Goal: Information Seeking & Learning: Learn about a topic

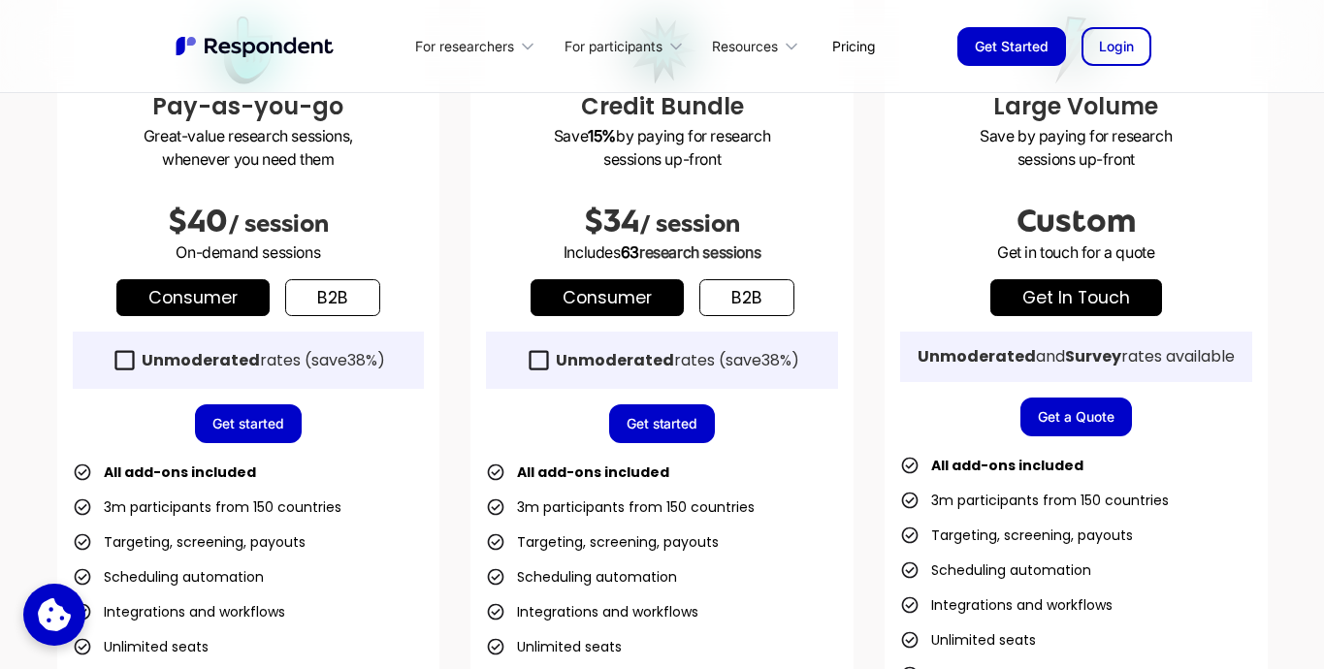
scroll to position [645, 0]
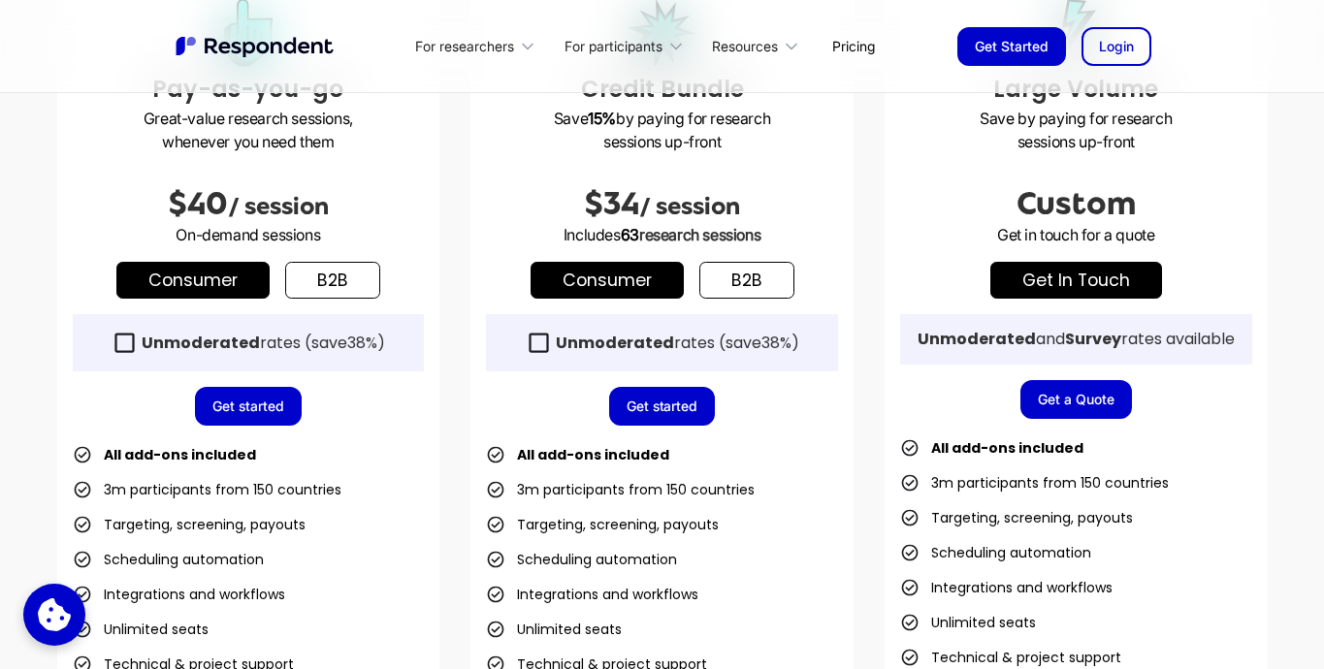
click at [358, 282] on link "b2b" at bounding box center [332, 280] width 95 height 37
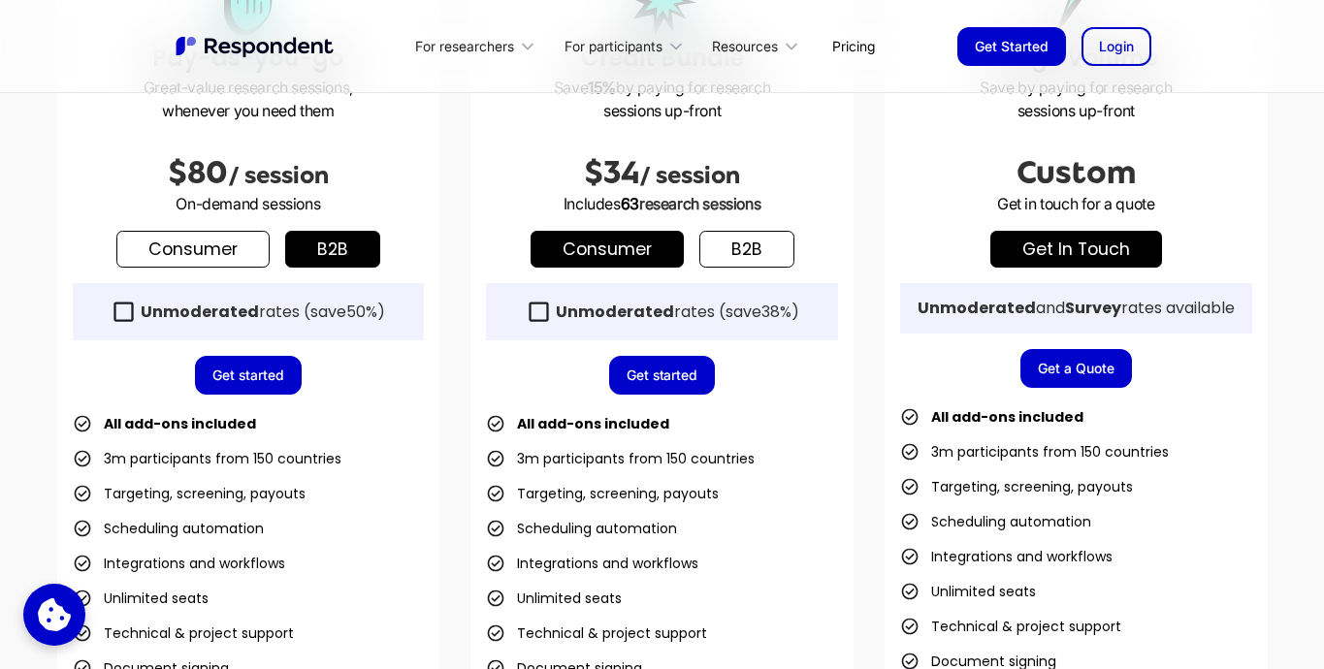
scroll to position [677, 0]
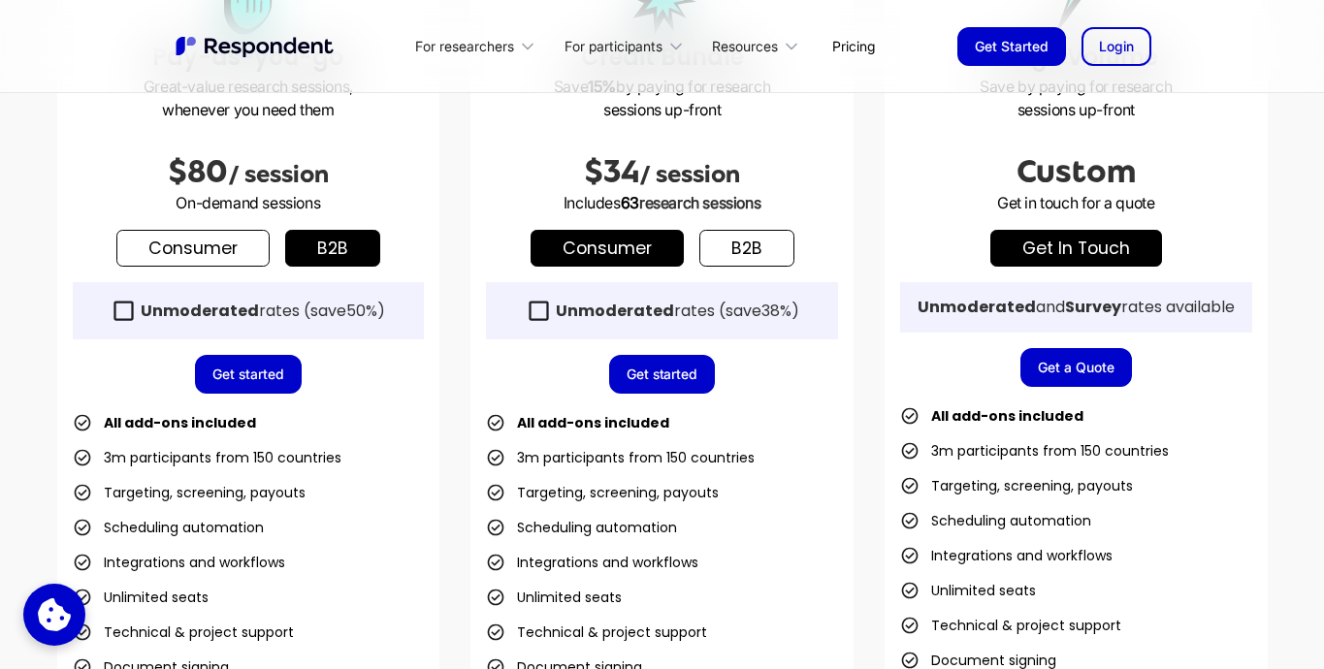
click at [202, 254] on link "Consumer" at bounding box center [192, 248] width 153 height 37
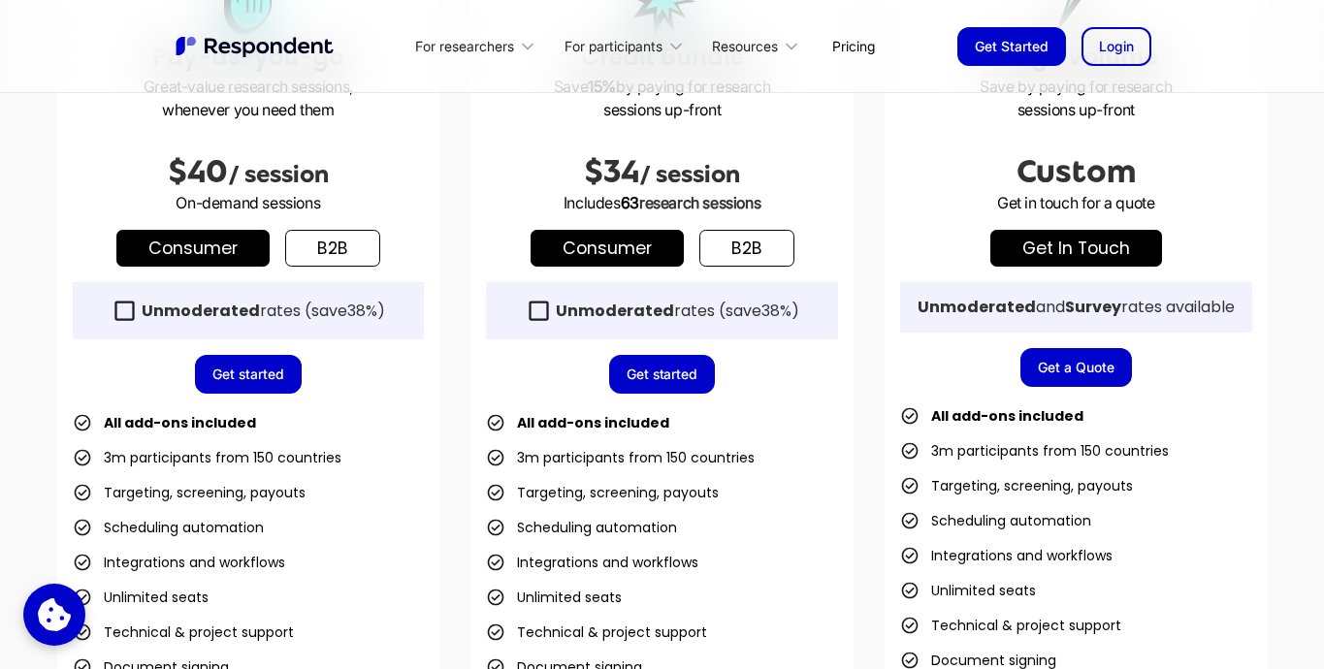
click at [335, 245] on link "b2b" at bounding box center [332, 248] width 95 height 37
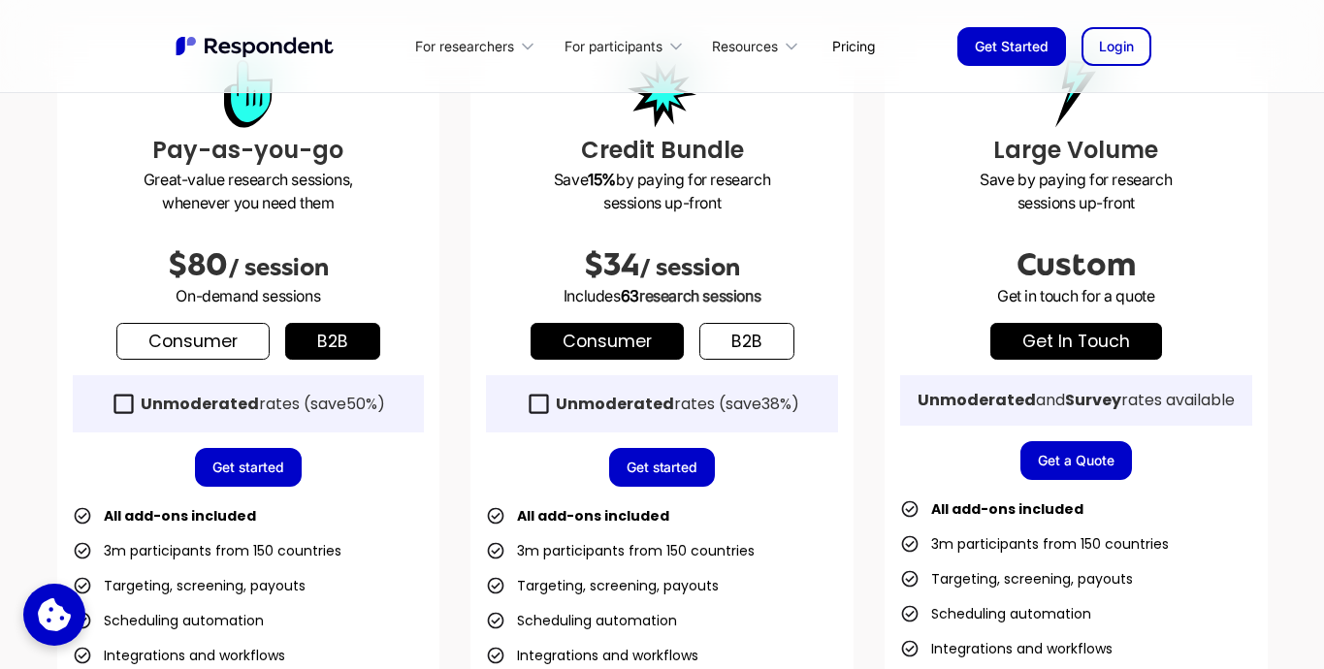
scroll to position [685, 0]
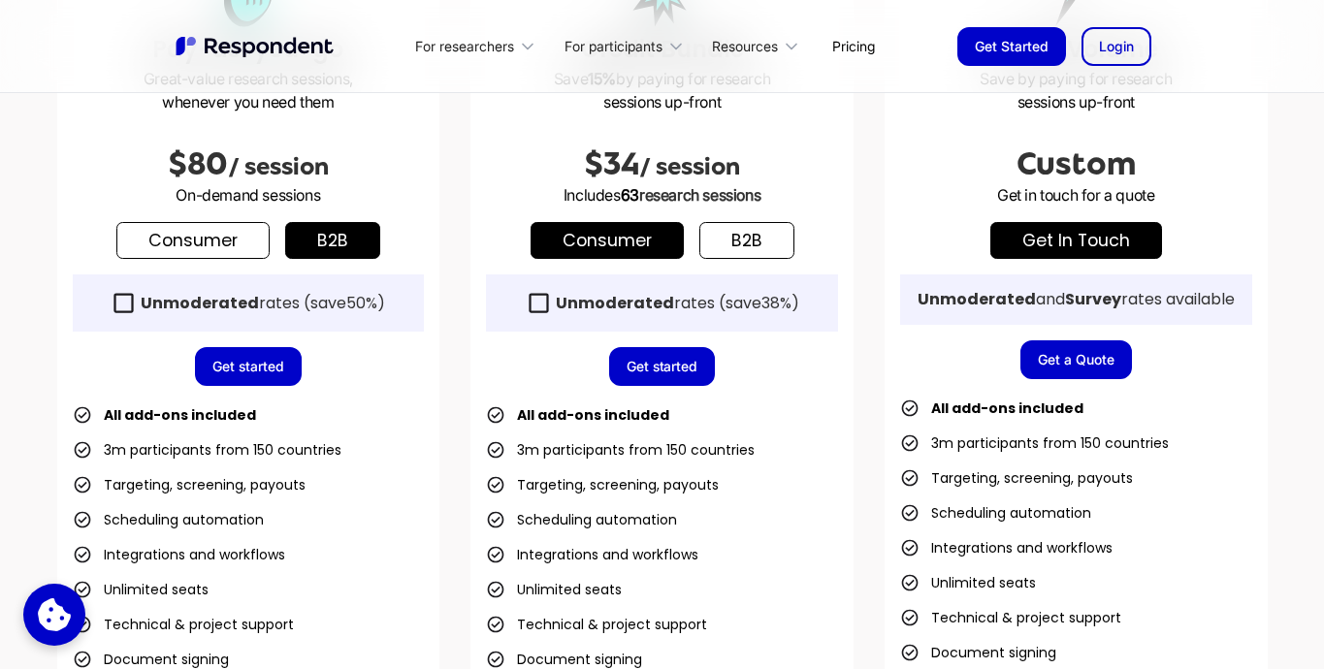
click at [751, 250] on link "b2b" at bounding box center [746, 240] width 95 height 37
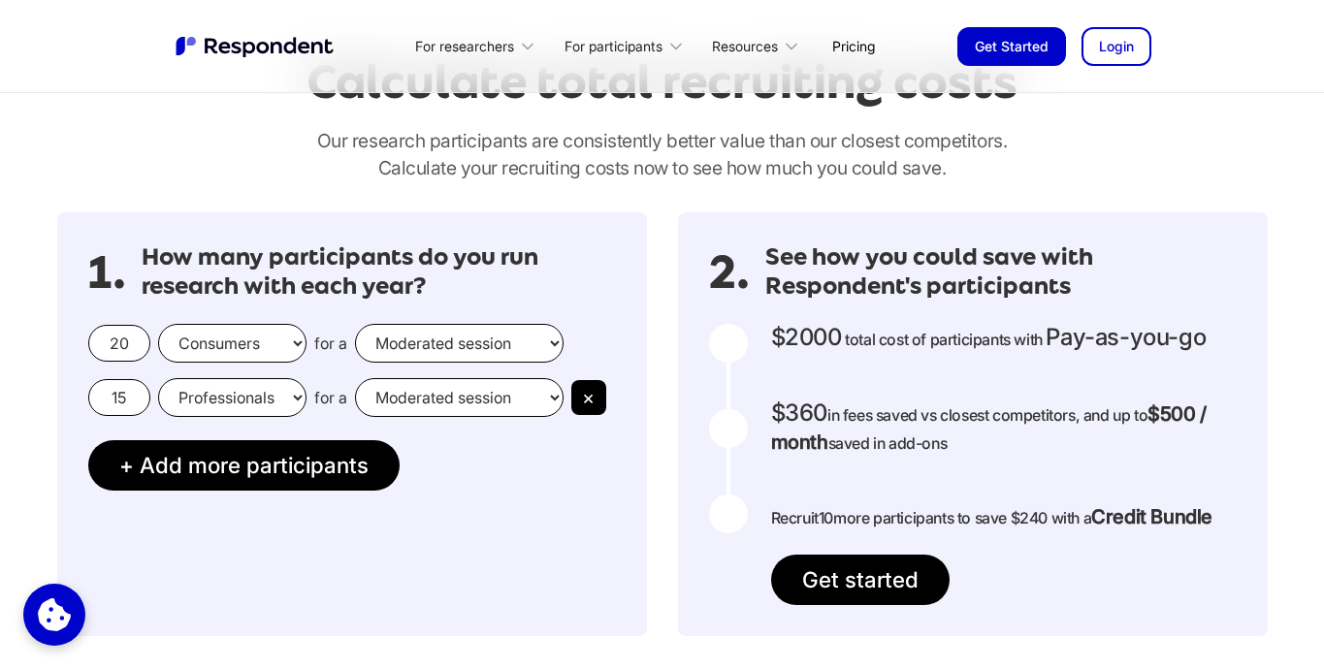
scroll to position [1635, 0]
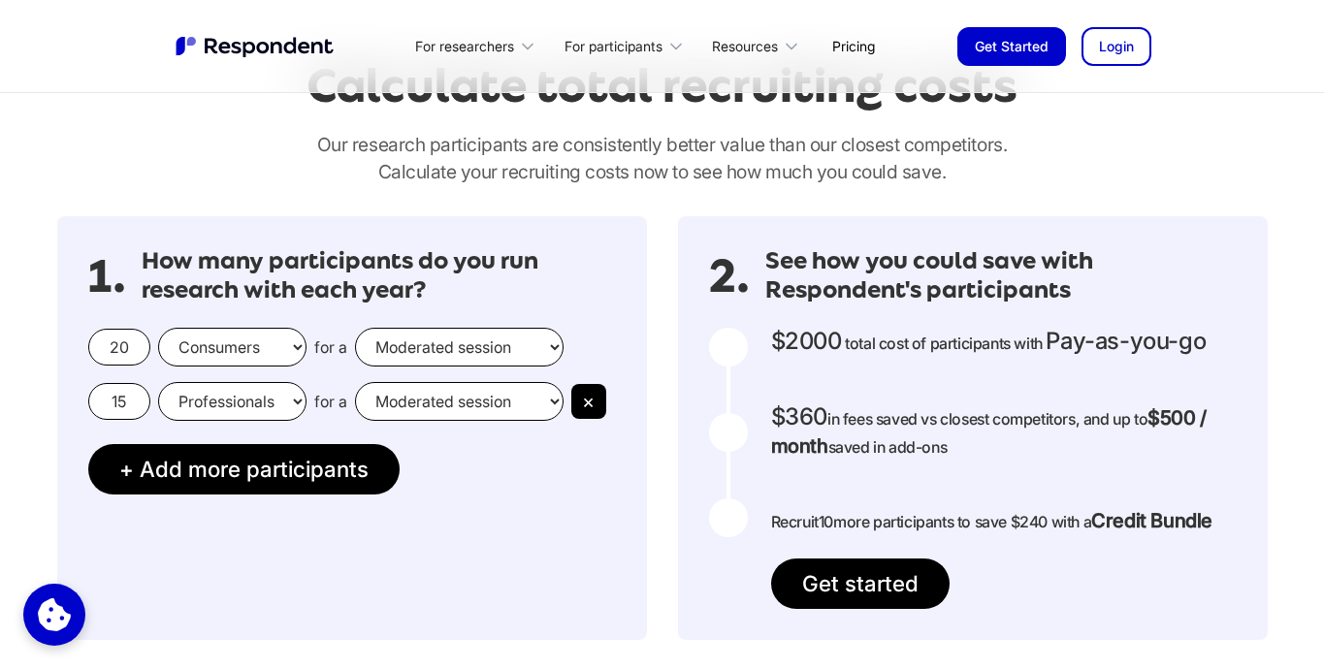
click at [135, 346] on input "20" at bounding box center [119, 347] width 62 height 37
click at [295, 346] on select "Consumers Professionals" at bounding box center [232, 347] width 148 height 39
click at [735, 354] on div at bounding box center [728, 347] width 39 height 39
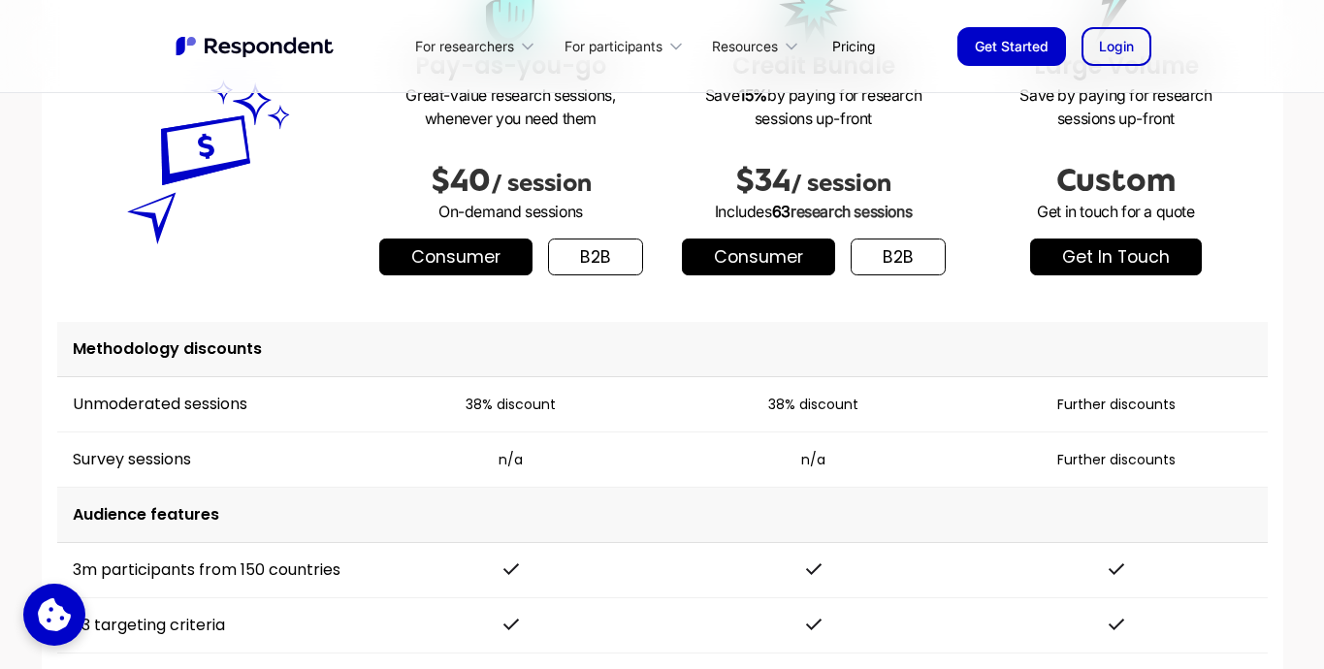
scroll to position [2537, 0]
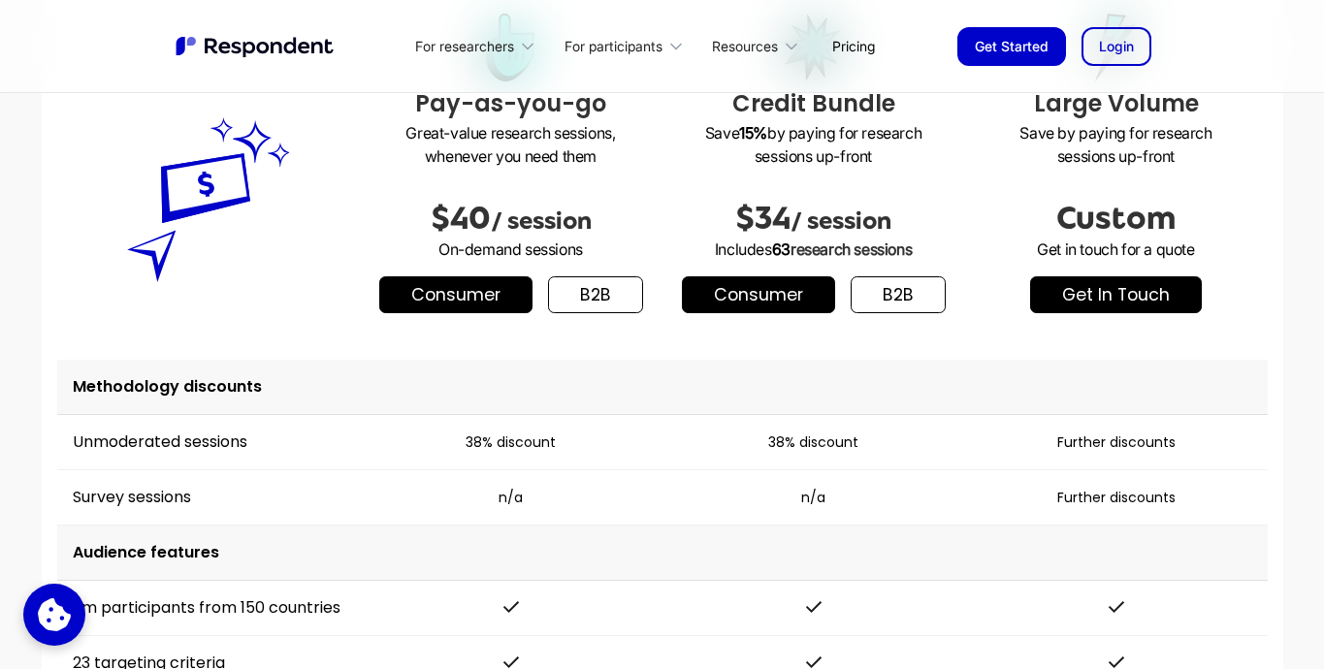
click at [928, 307] on link "b2b" at bounding box center [898, 294] width 95 height 37
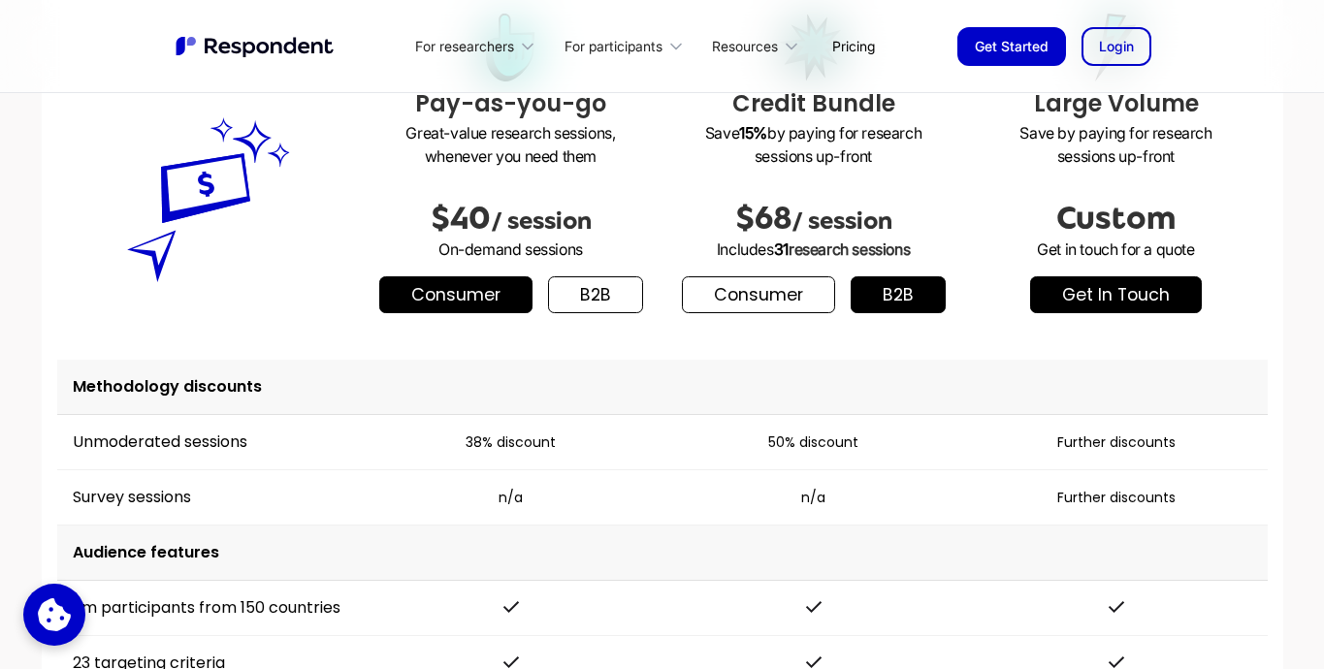
click at [598, 299] on link "b2b" at bounding box center [595, 294] width 95 height 37
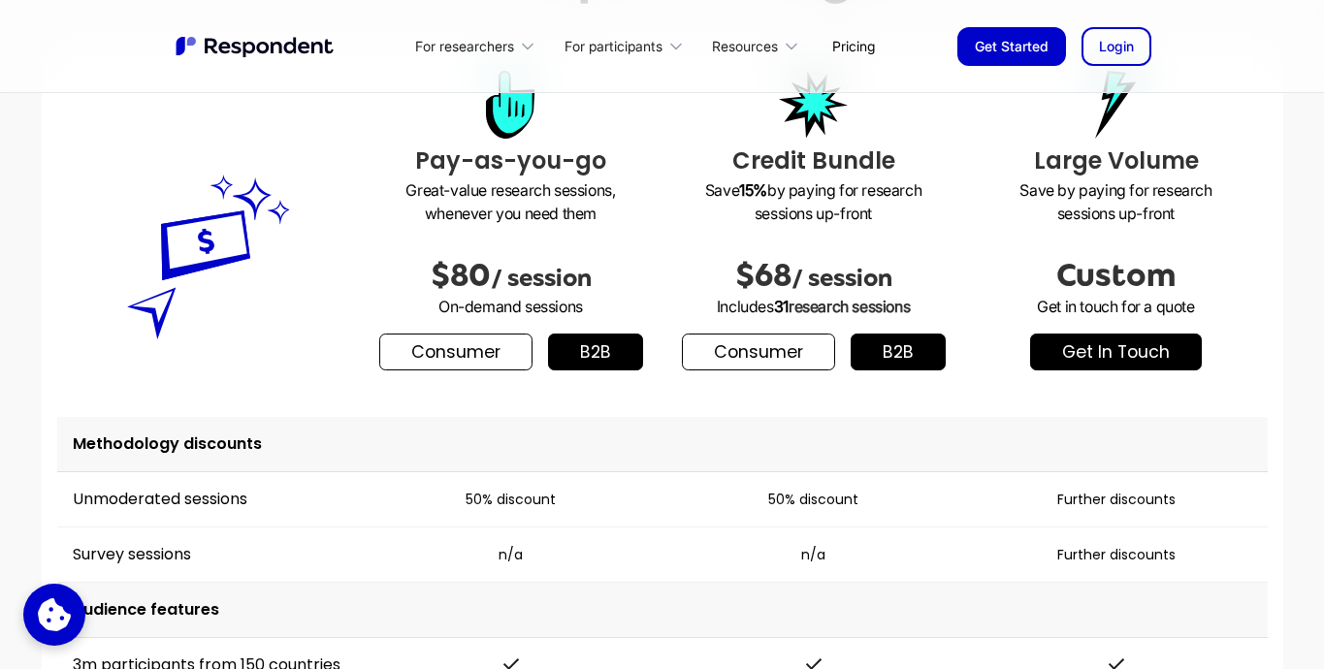
scroll to position [2476, 0]
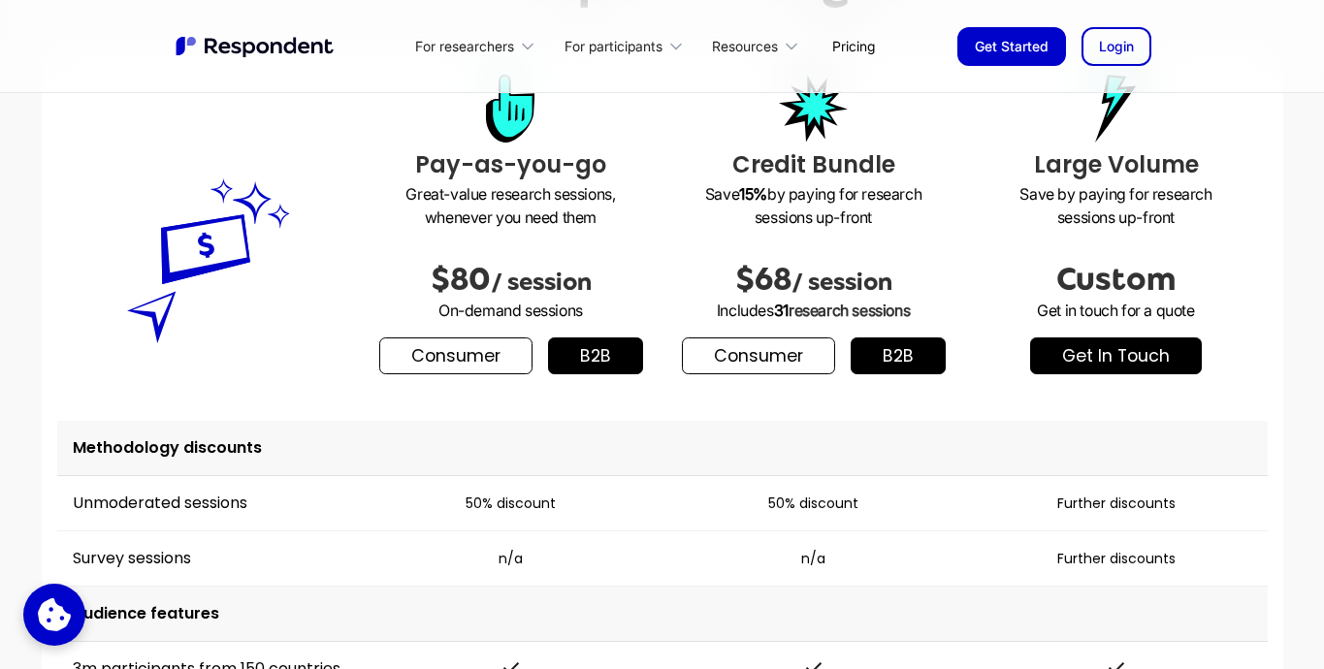
click at [787, 361] on link "Consumer" at bounding box center [758, 356] width 153 height 37
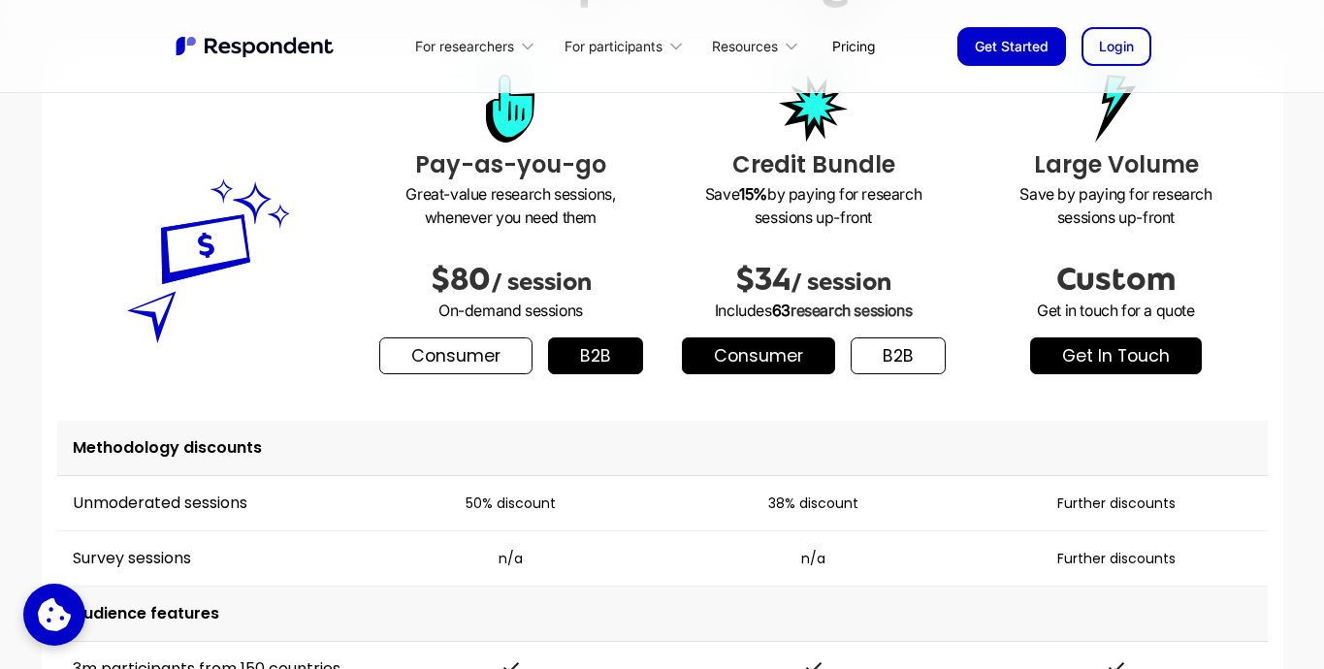
click at [886, 361] on link "b2b" at bounding box center [898, 356] width 95 height 37
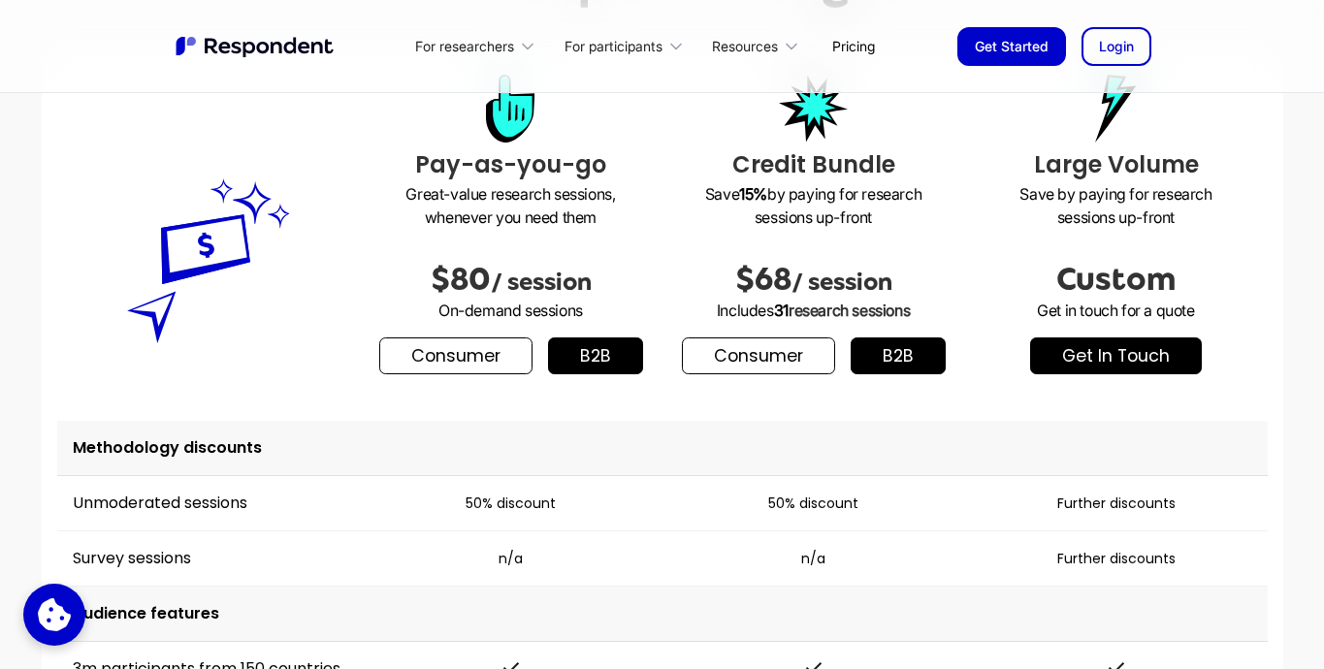
click at [780, 362] on link "Consumer" at bounding box center [758, 356] width 153 height 37
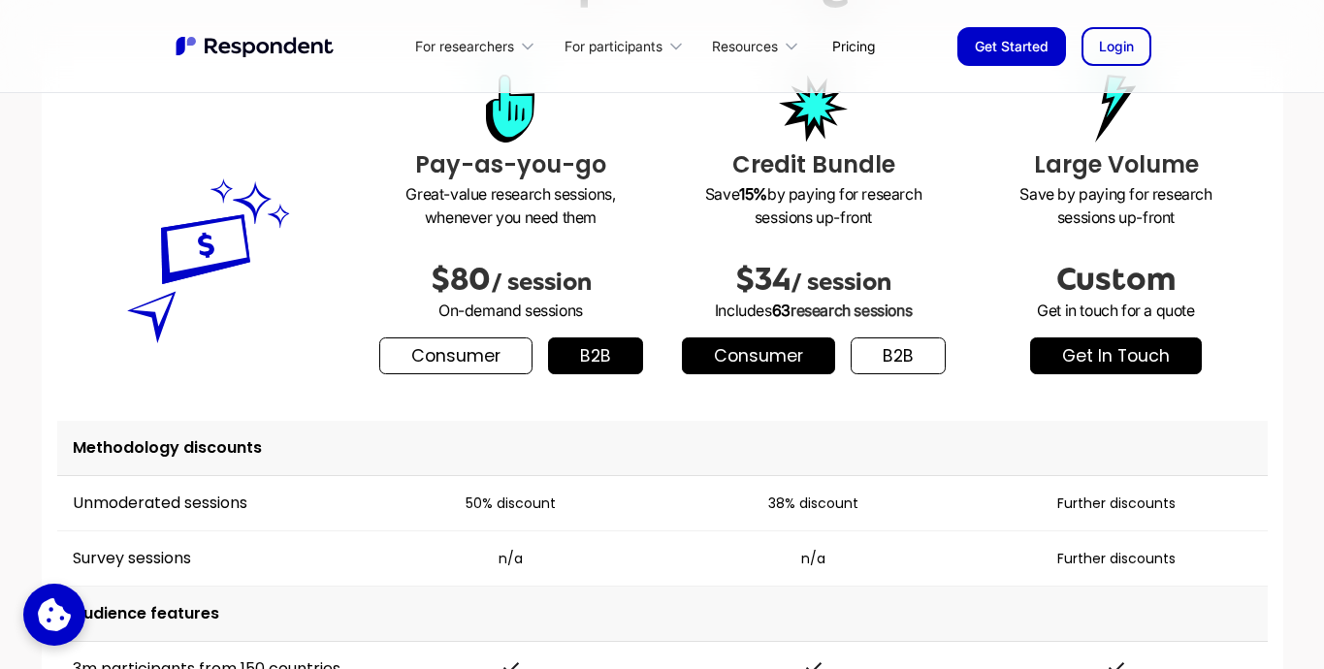
click at [900, 358] on link "b2b" at bounding box center [898, 356] width 95 height 37
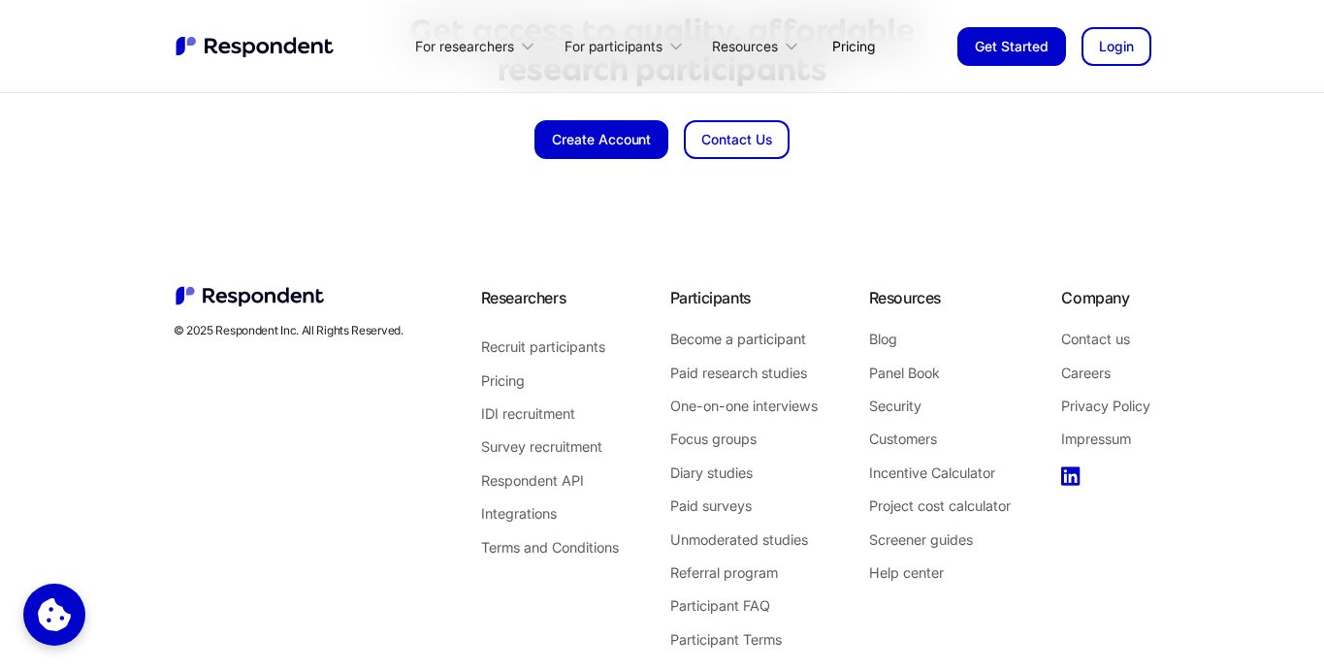
scroll to position [4712, 0]
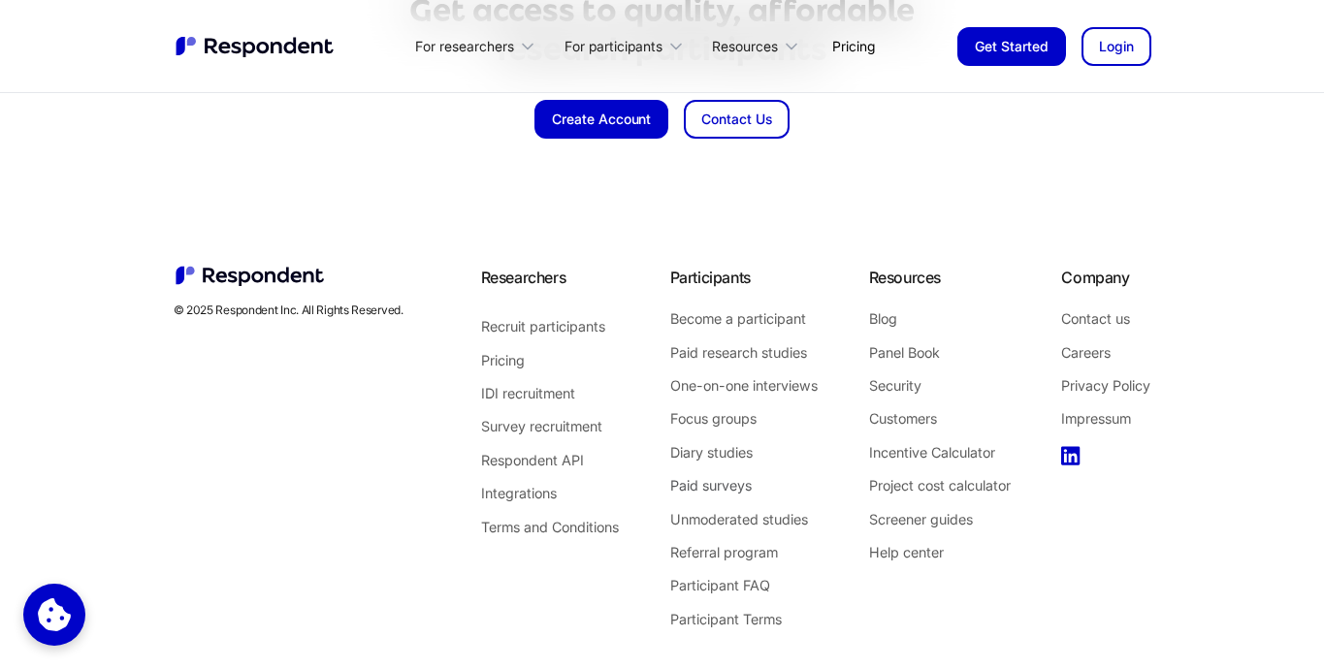
click at [734, 488] on link "Paid surveys" at bounding box center [743, 485] width 147 height 25
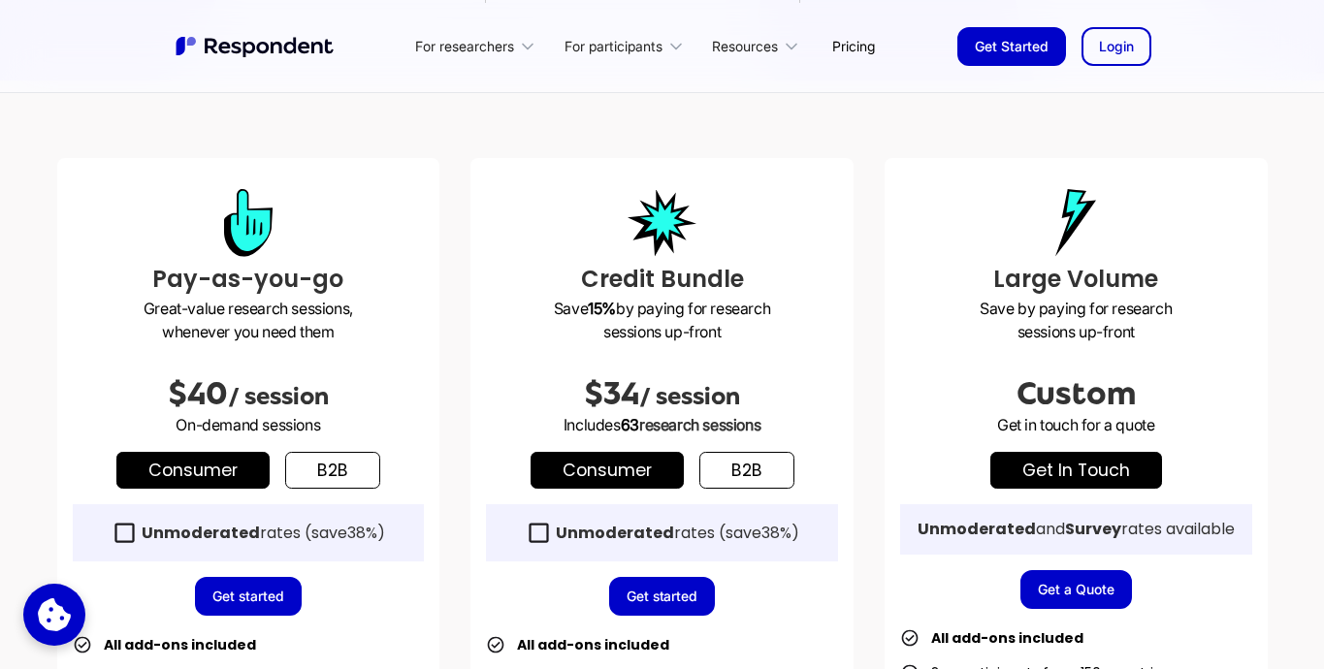
scroll to position [457, 0]
